Goal: Information Seeking & Learning: Learn about a topic

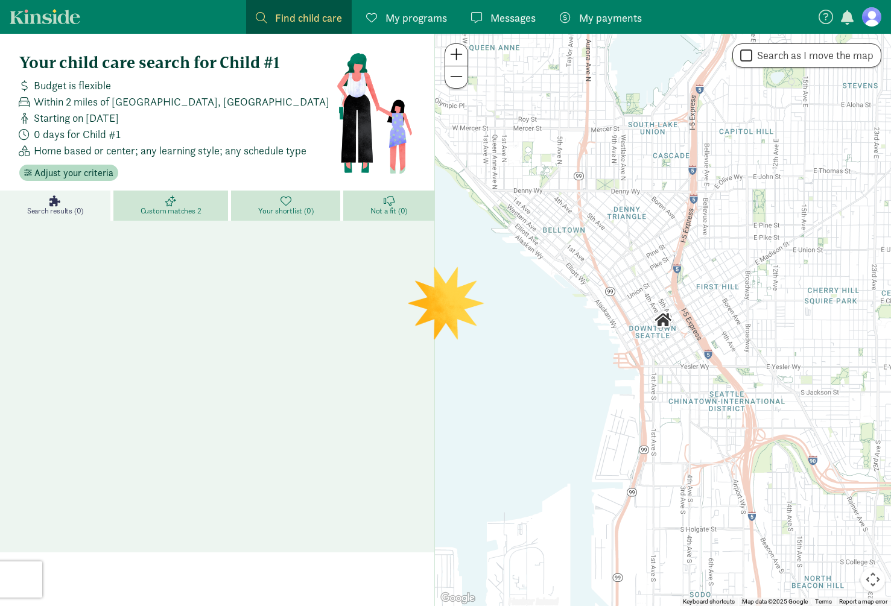
click at [479, 17] on span at bounding box center [476, 17] width 11 height 11
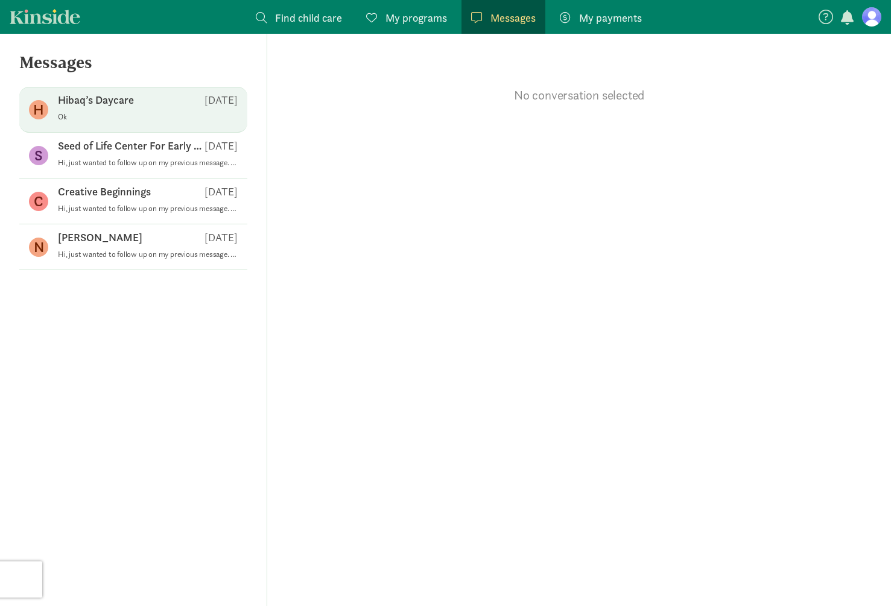
click at [143, 109] on div "Hibaq’s Daycare [DATE]" at bounding box center [148, 102] width 180 height 19
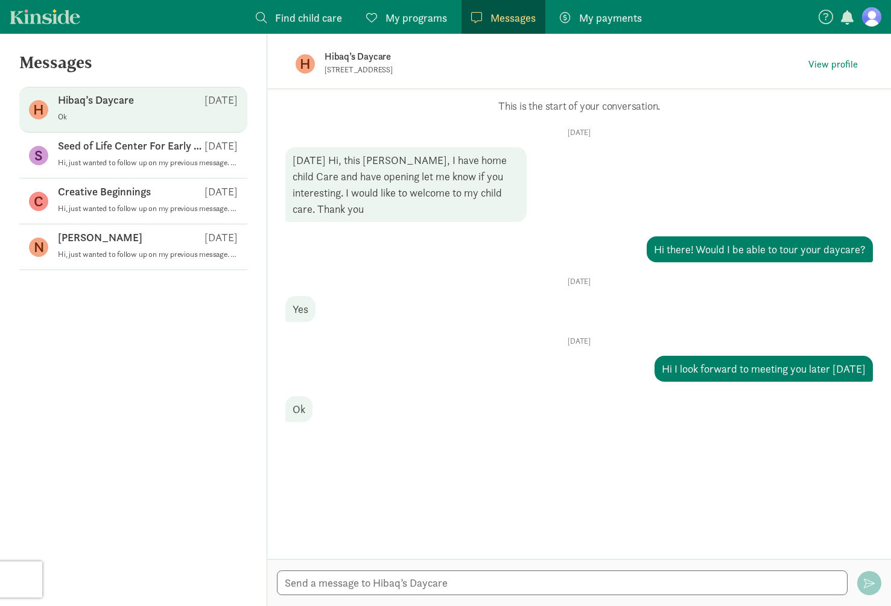
click at [366, 74] on p "[STREET_ADDRESS]" at bounding box center [472, 70] width 296 height 10
click at [443, 584] on textarea at bounding box center [562, 583] width 571 height 25
type textarea "Is there a number I can reach you at in case I get lost?"
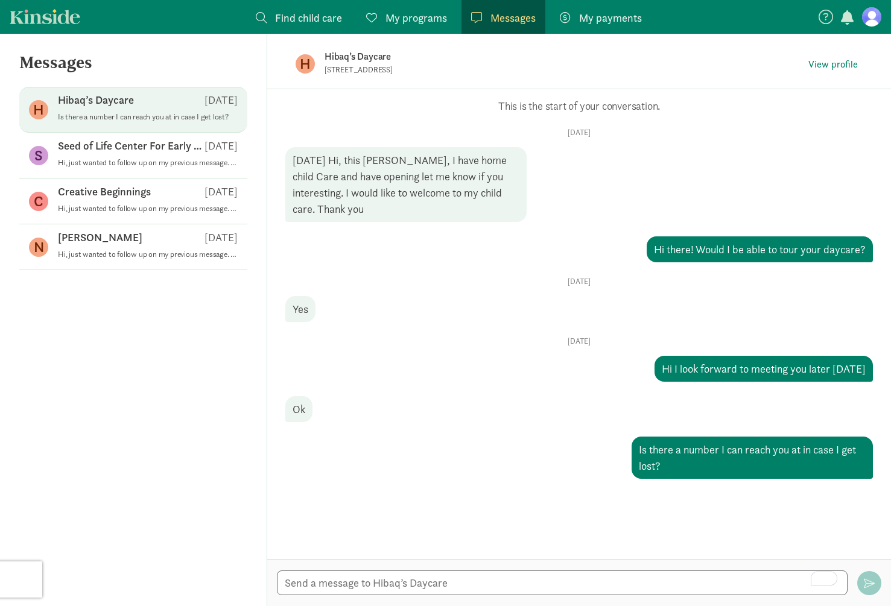
click at [357, 62] on p "Hibaq’s Daycare" at bounding box center [514, 56] width 380 height 17
click at [838, 64] on span "View profile" at bounding box center [832, 64] width 49 height 14
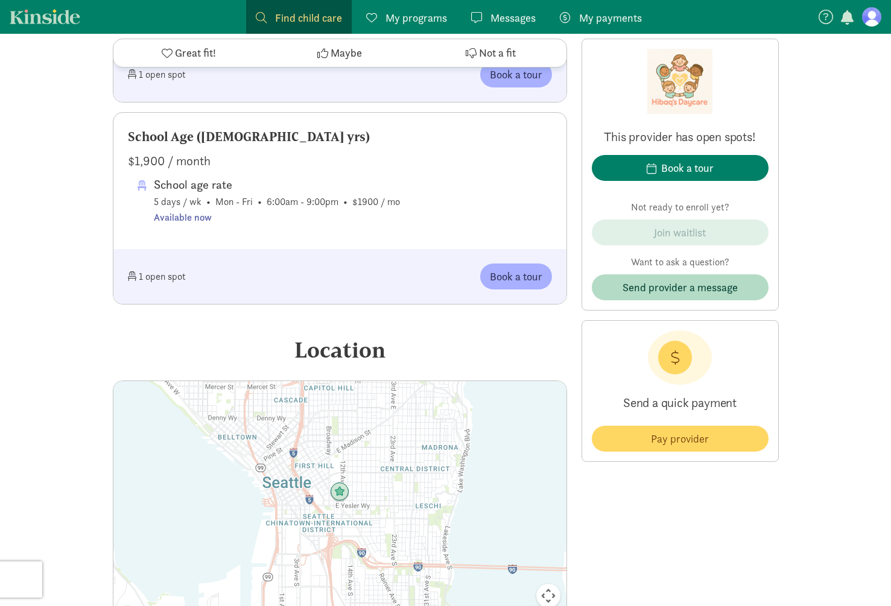
scroll to position [1612, 0]
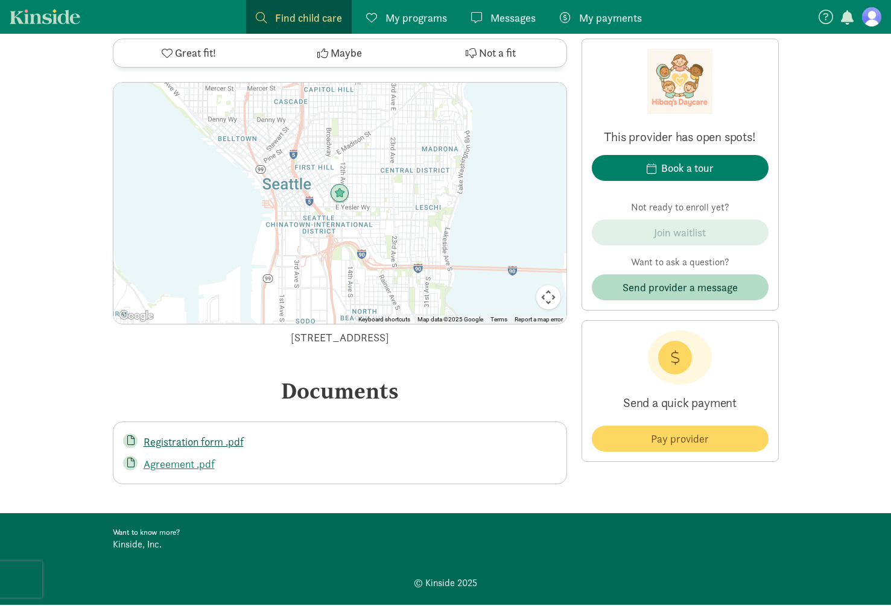
click at [192, 435] on link "Registration form .pdf" at bounding box center [194, 442] width 100 height 14
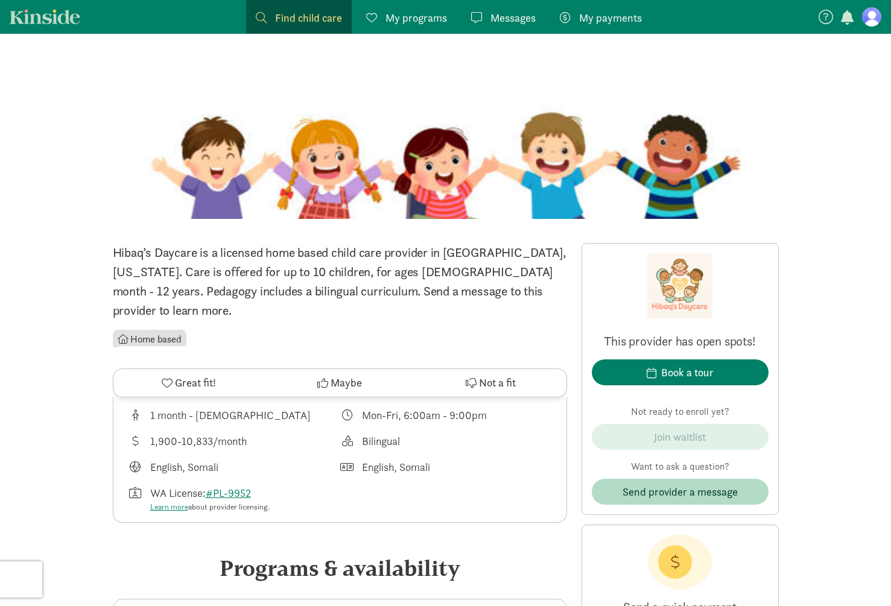
scroll to position [0, 0]
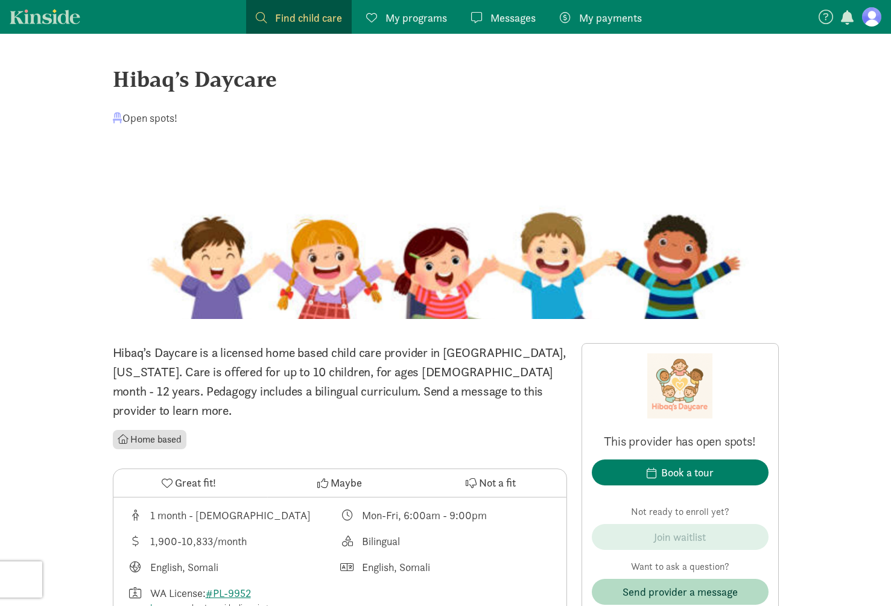
click at [198, 73] on div "Hibaq’s Daycare" at bounding box center [446, 79] width 666 height 33
copy div "Hibaq’s Daycare"
click at [501, 14] on span "Messages" at bounding box center [512, 18] width 45 height 16
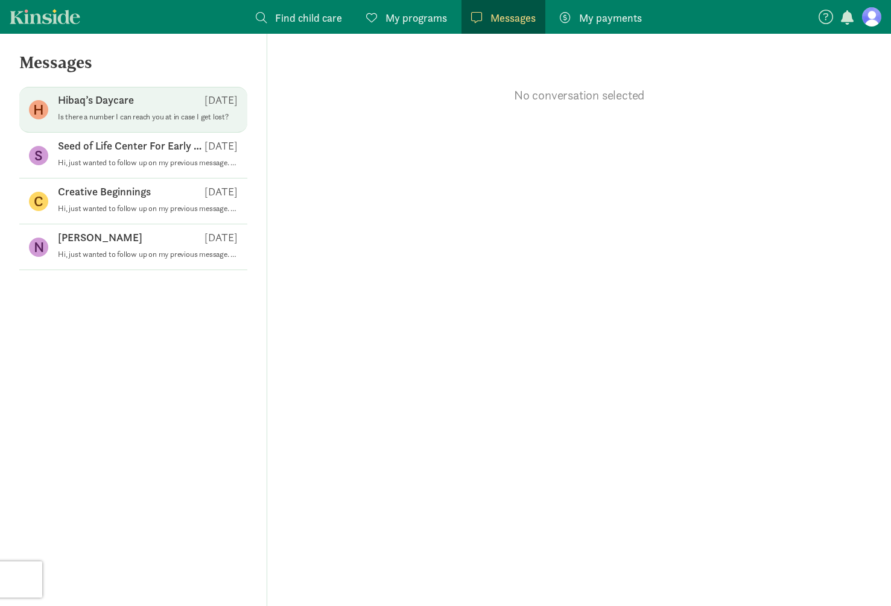
click at [177, 107] on div "Hibaq’s Daycare [DATE]" at bounding box center [148, 102] width 180 height 19
